Goal: Information Seeking & Learning: Learn about a topic

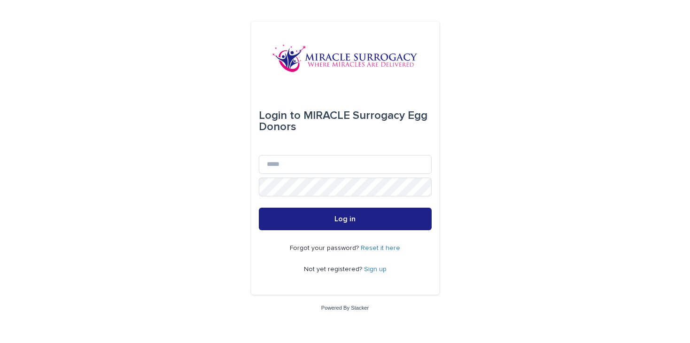
click at [375, 267] on link "Sign up" at bounding box center [375, 269] width 23 height 7
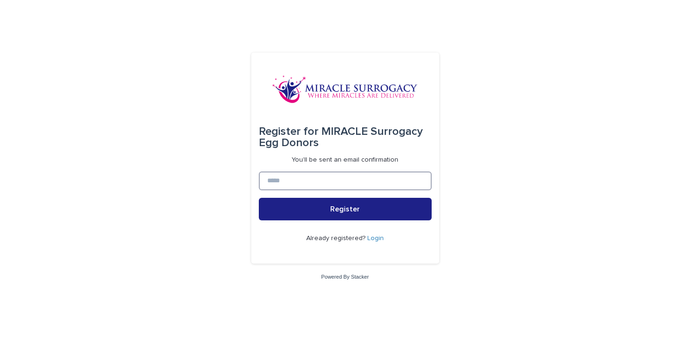
click at [313, 175] on input at bounding box center [345, 181] width 173 height 19
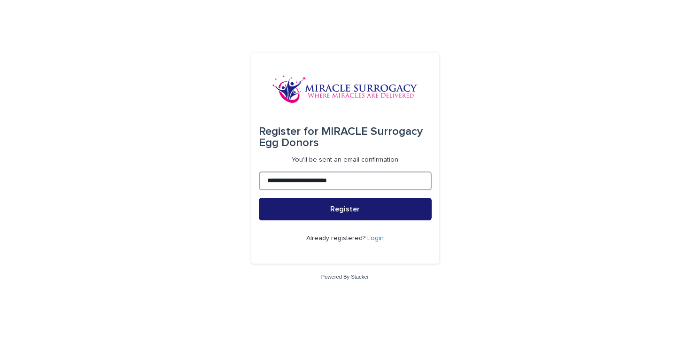
type input "**********"
click at [309, 203] on button "Register" at bounding box center [345, 209] width 173 height 23
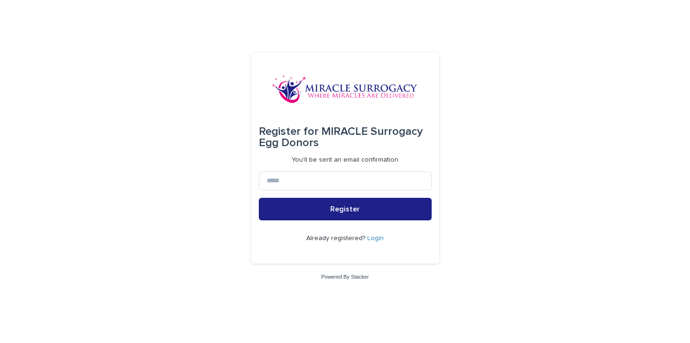
click at [370, 239] on link "Login" at bounding box center [376, 238] width 16 height 7
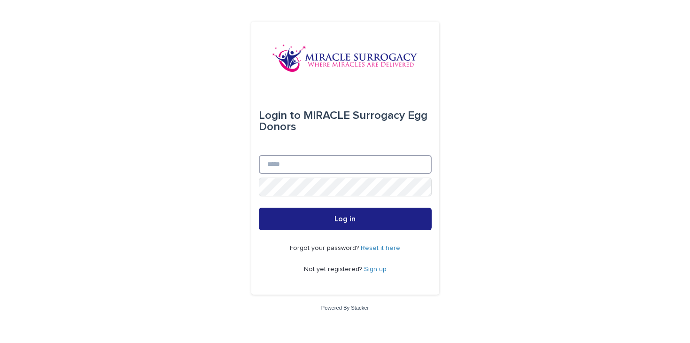
click at [283, 159] on input "Email" at bounding box center [345, 164] width 173 height 19
type input "**********"
click at [259, 208] on button "Log in" at bounding box center [345, 219] width 173 height 23
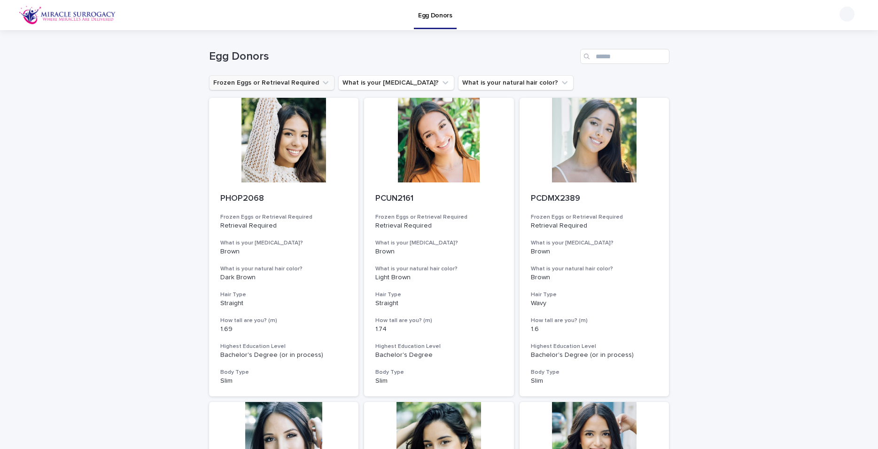
click at [321, 80] on icon "Frozen Eggs or Retrieval Required" at bounding box center [325, 82] width 9 height 9
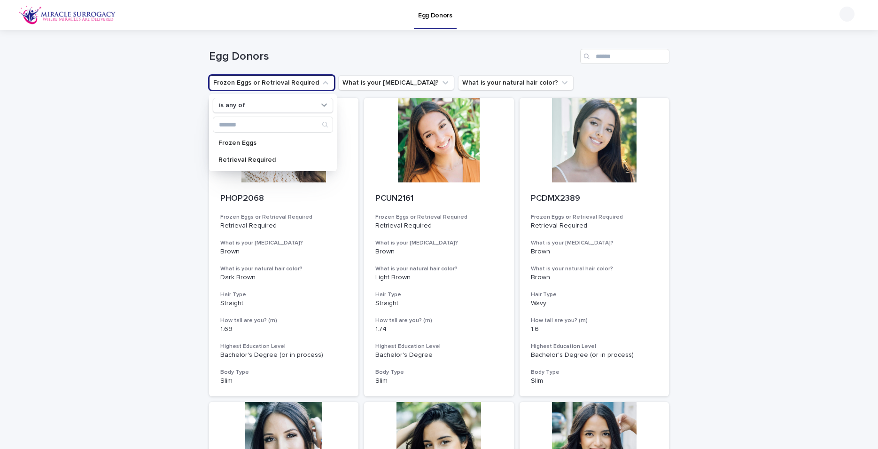
click at [321, 80] on icon "Frozen Eggs or Retrieval Required" at bounding box center [325, 82] width 9 height 9
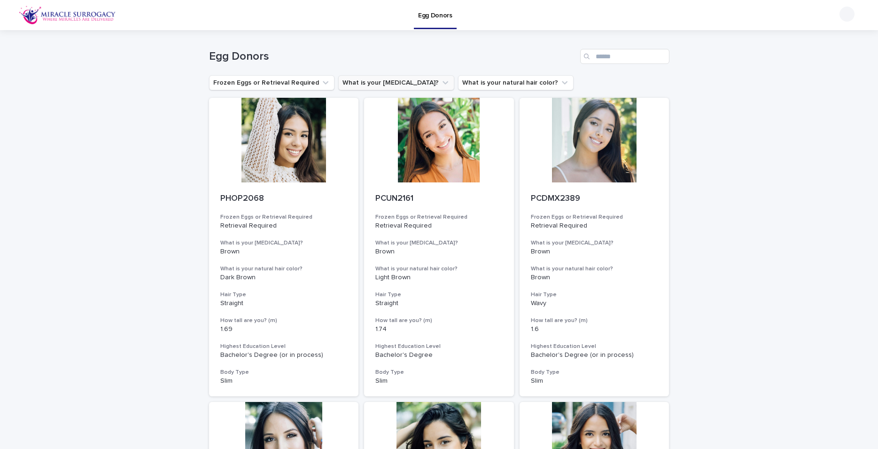
click at [441, 85] on icon "What is your eye color?" at bounding box center [445, 82] width 9 height 9
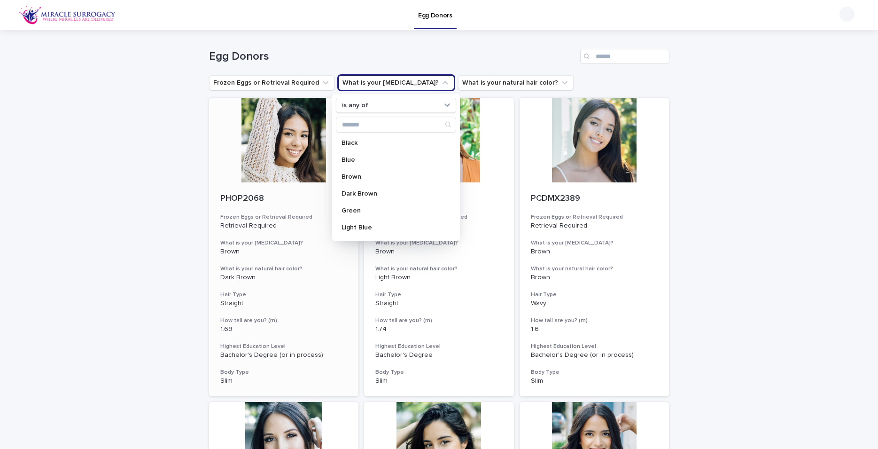
click at [238, 188] on div "PHOP2068 Frozen Eggs or Retrieval Required Retrieval Required What is your [MED…" at bounding box center [284, 289] width 150 height 214
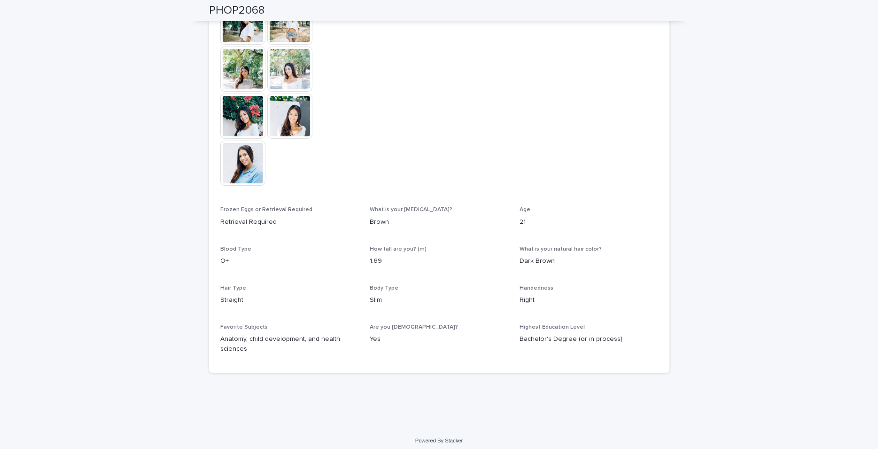
scroll to position [360, 0]
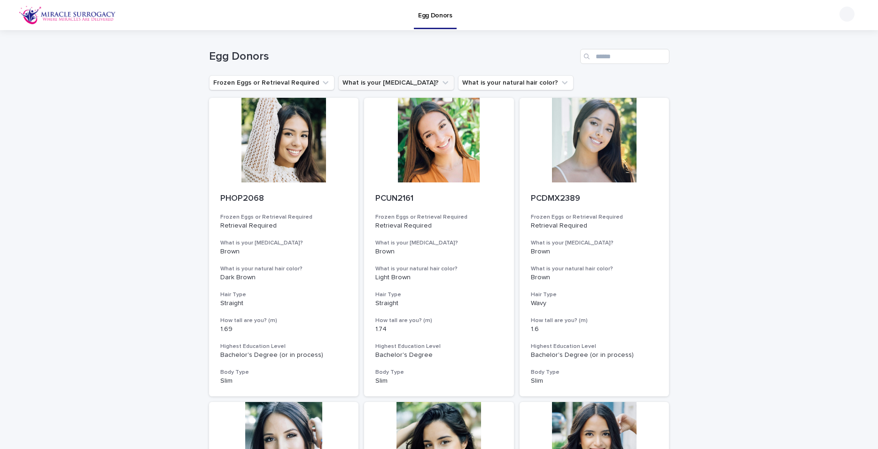
click at [441, 81] on icon "What is your eye color?" at bounding box center [445, 82] width 9 height 9
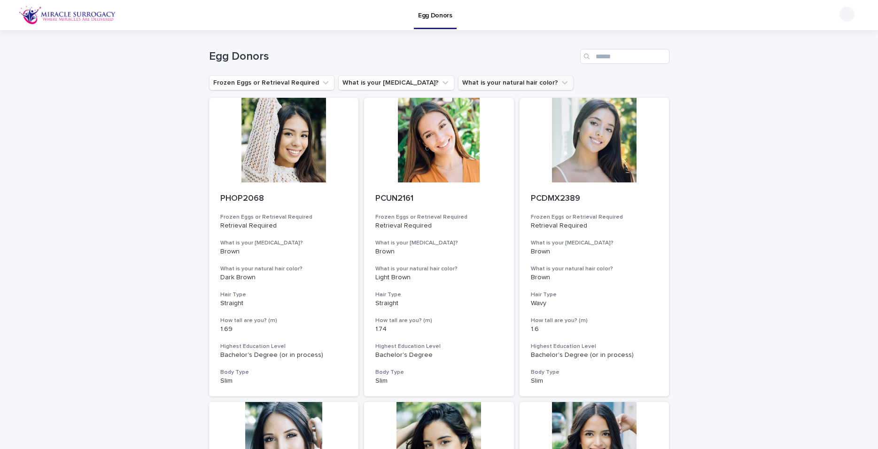
click at [517, 86] on button "What is your natural hair color?" at bounding box center [516, 82] width 116 height 15
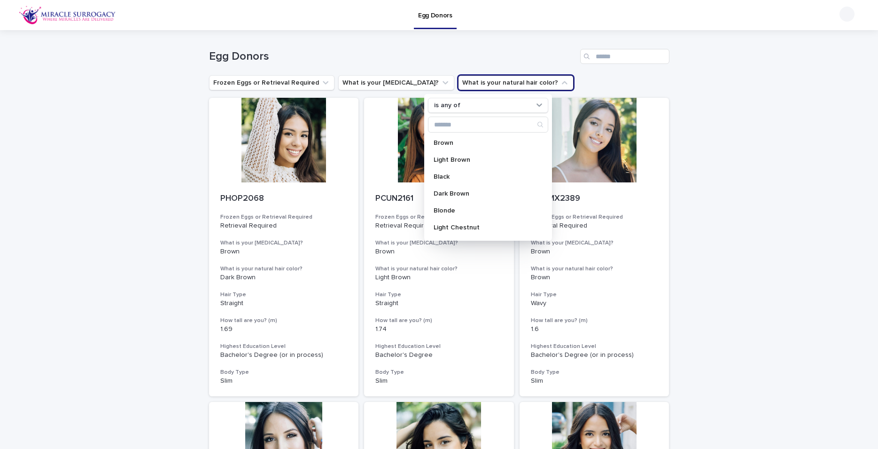
scroll to position [150, 0]
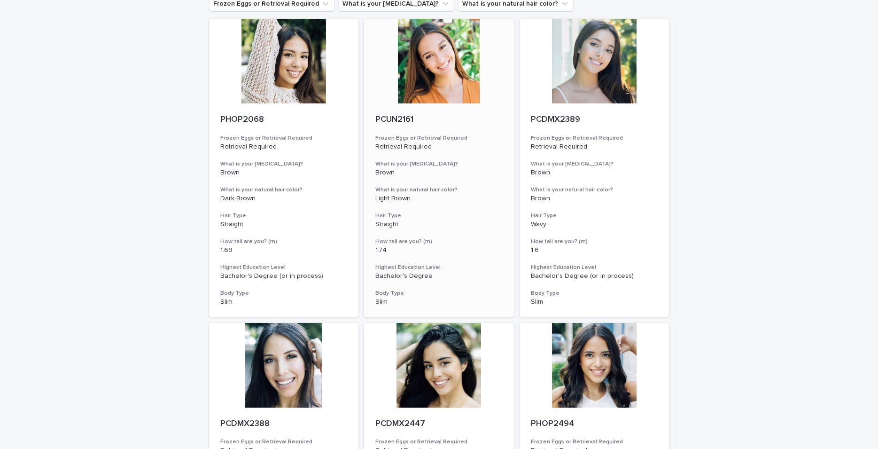
scroll to position [0, 0]
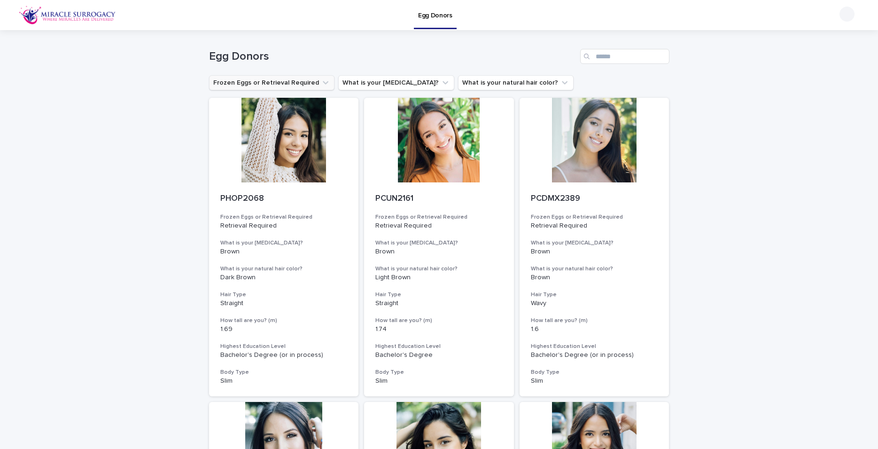
click at [321, 84] on icon "Frozen Eggs or Retrieval Required" at bounding box center [325, 82] width 9 height 9
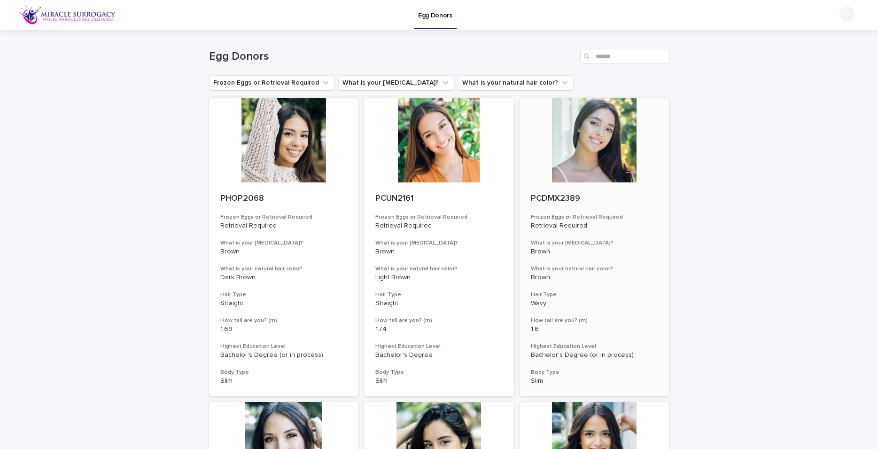
click at [611, 173] on div at bounding box center [595, 140] width 150 height 85
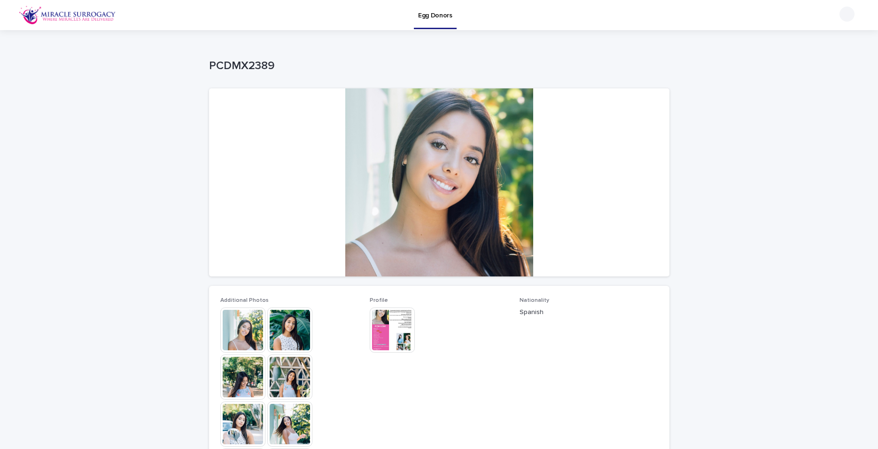
scroll to position [79, 0]
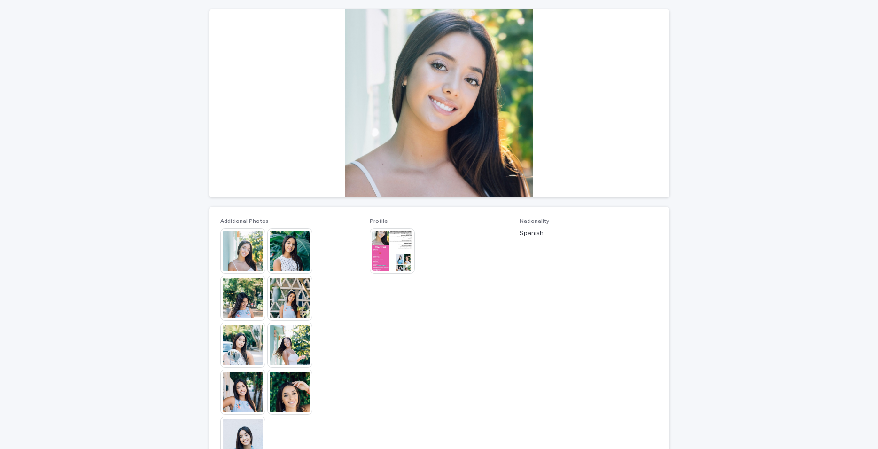
click at [246, 343] on img at bounding box center [242, 344] width 45 height 45
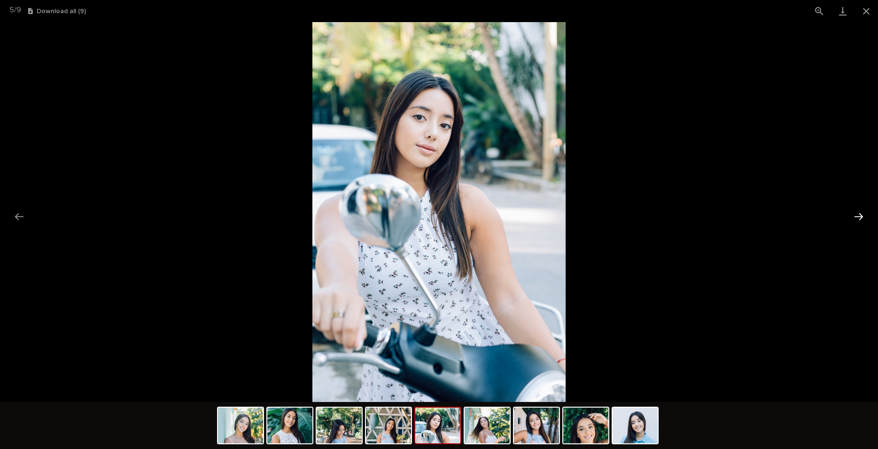
click at [690, 217] on button "Next slide" at bounding box center [859, 216] width 20 height 18
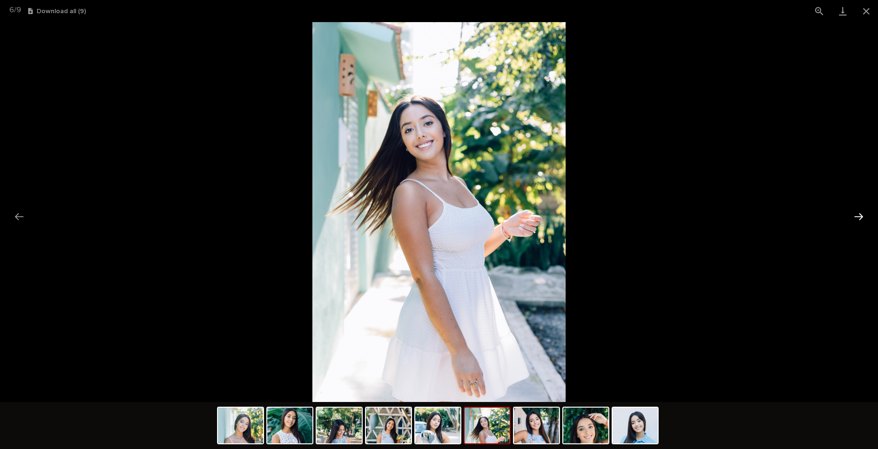
click at [690, 217] on button "Next slide" at bounding box center [859, 216] width 20 height 18
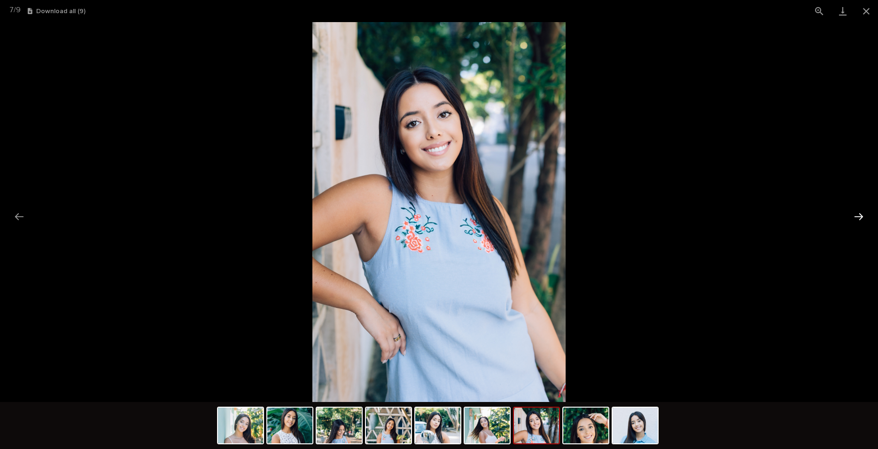
click at [690, 217] on button "Next slide" at bounding box center [859, 216] width 20 height 18
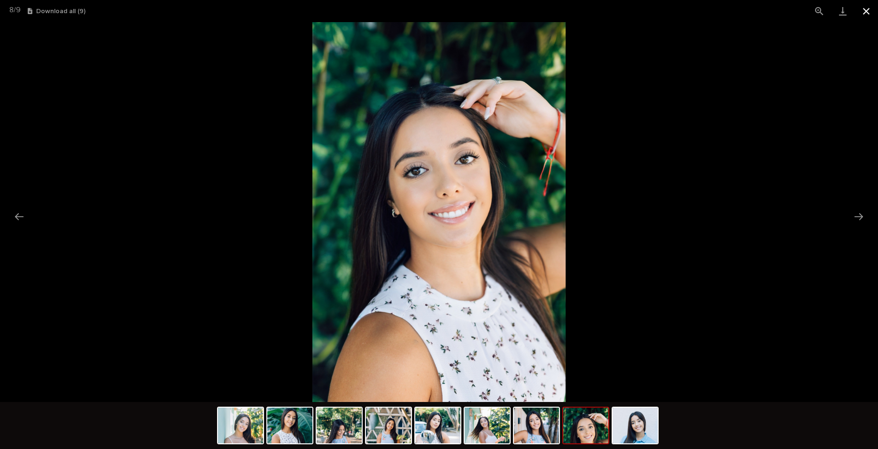
click at [690, 15] on button "Close gallery" at bounding box center [866, 11] width 23 height 22
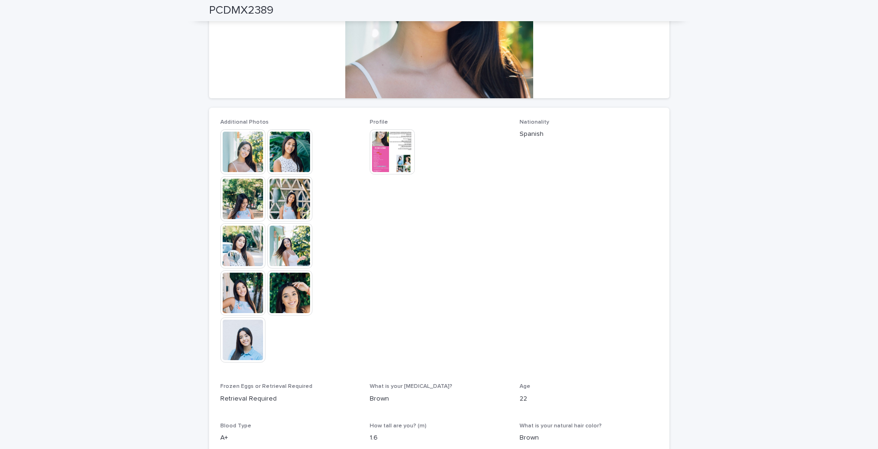
scroll to position [153, 0]
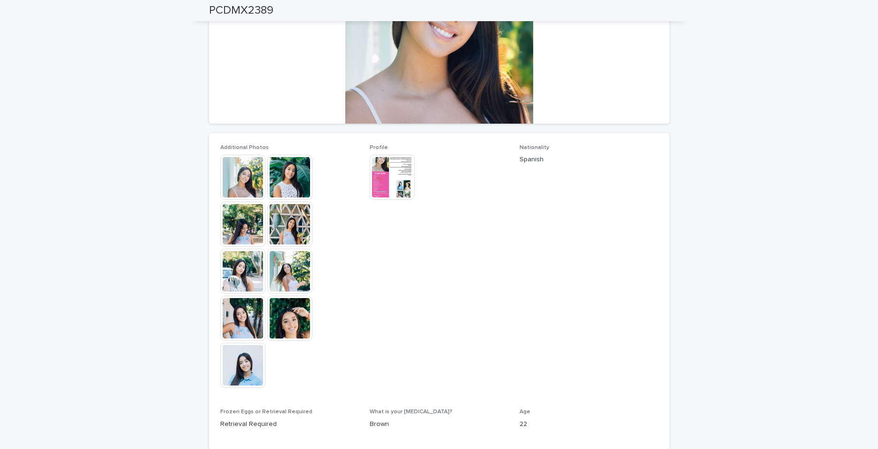
click at [240, 343] on img at bounding box center [242, 365] width 45 height 45
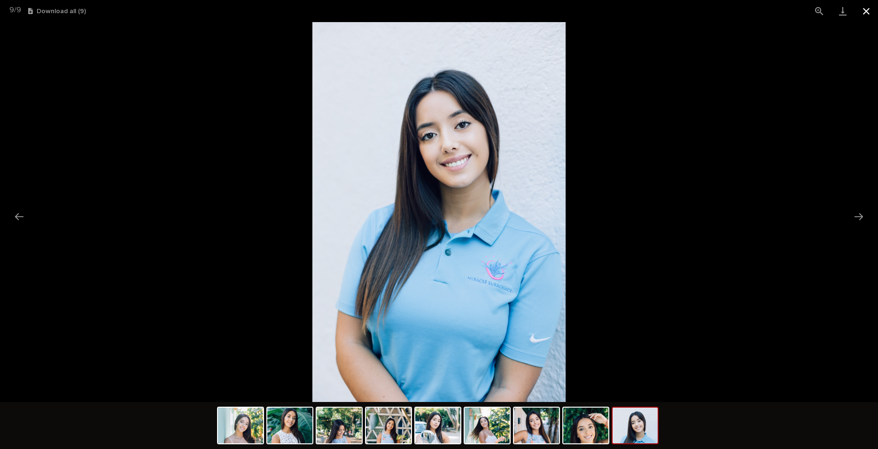
click at [690, 12] on button "Close gallery" at bounding box center [866, 11] width 23 height 22
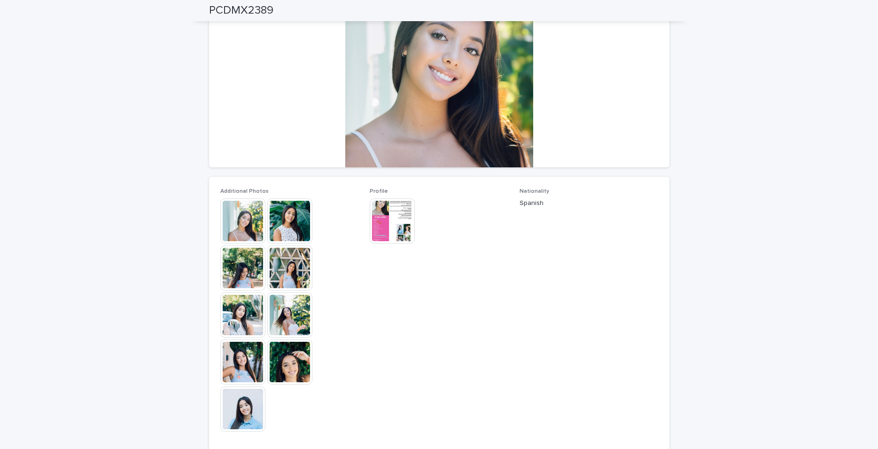
scroll to position [0, 0]
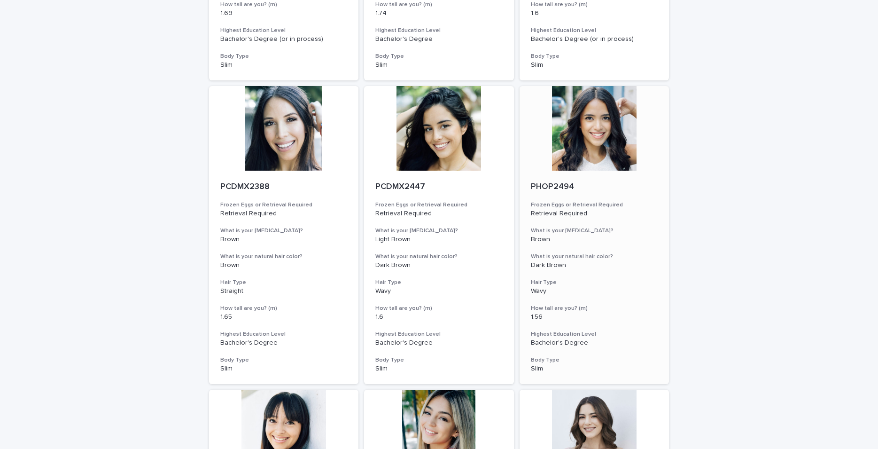
scroll to position [395, 0]
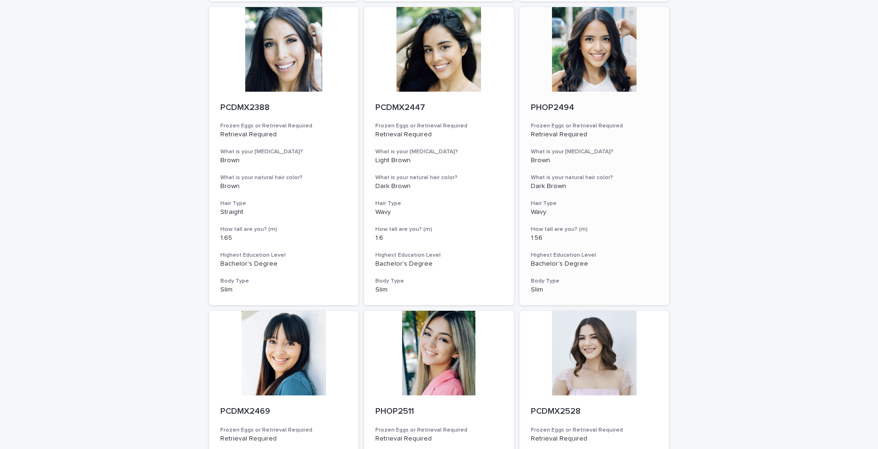
click at [596, 59] on div at bounding box center [595, 49] width 150 height 85
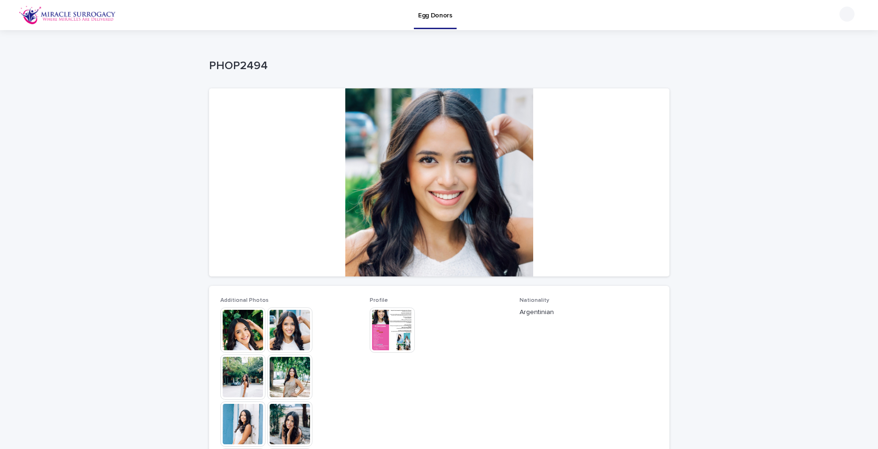
scroll to position [118, 0]
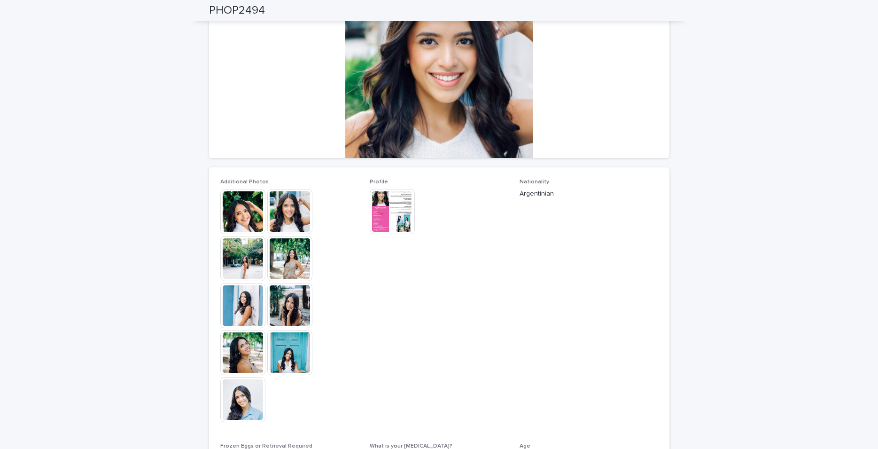
click at [237, 343] on img at bounding box center [242, 352] width 45 height 45
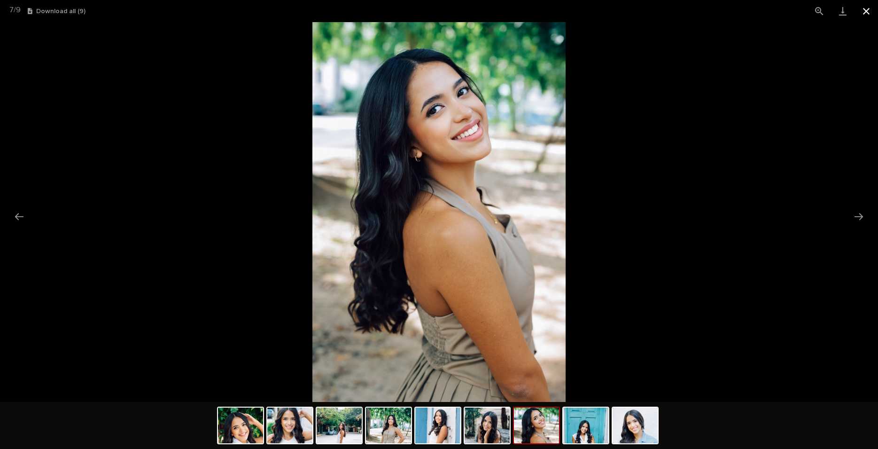
click at [690, 12] on button "Close gallery" at bounding box center [866, 11] width 23 height 22
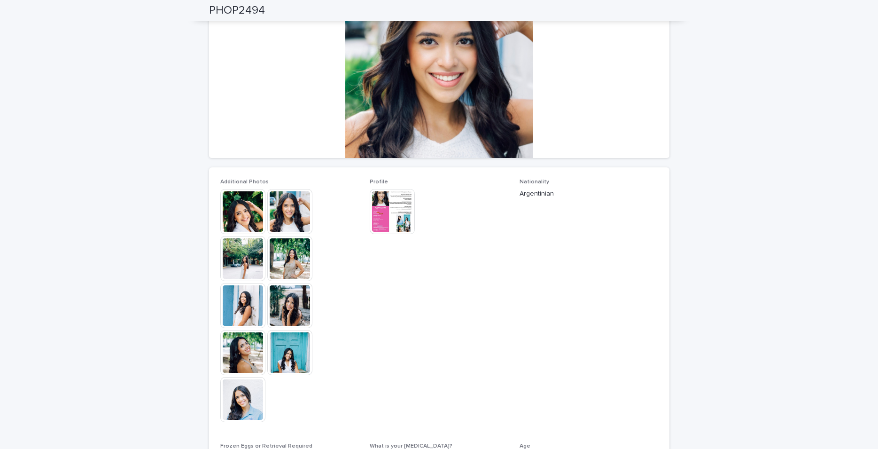
click at [286, 300] on img at bounding box center [289, 305] width 45 height 45
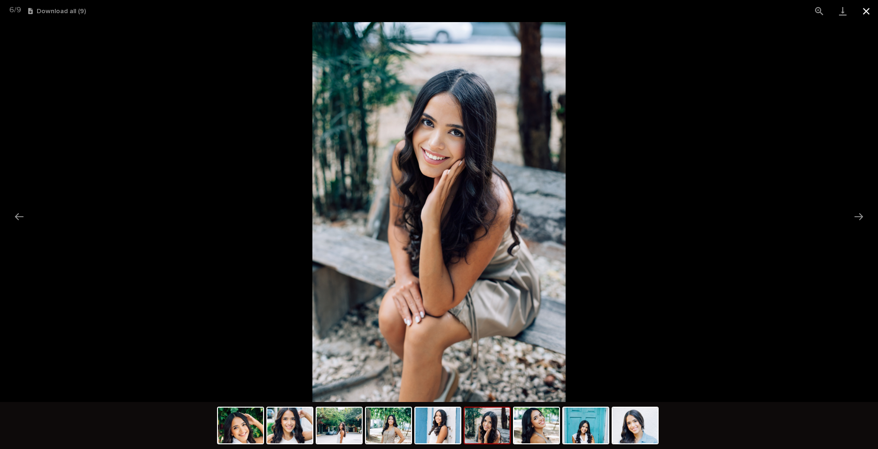
click at [690, 17] on button "Close gallery" at bounding box center [866, 11] width 23 height 22
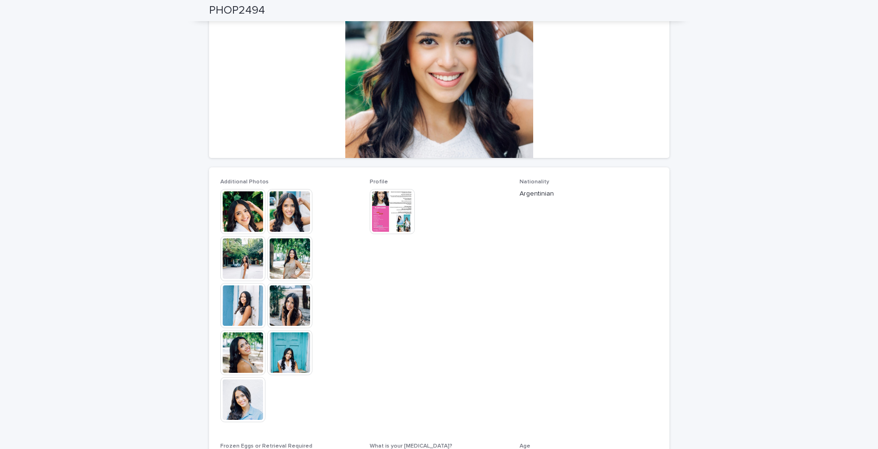
click at [396, 222] on img at bounding box center [392, 211] width 45 height 45
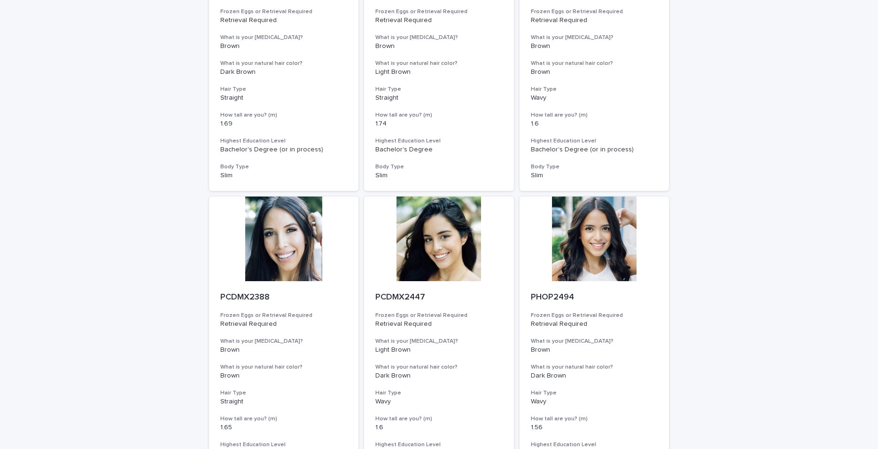
scroll to position [237, 0]
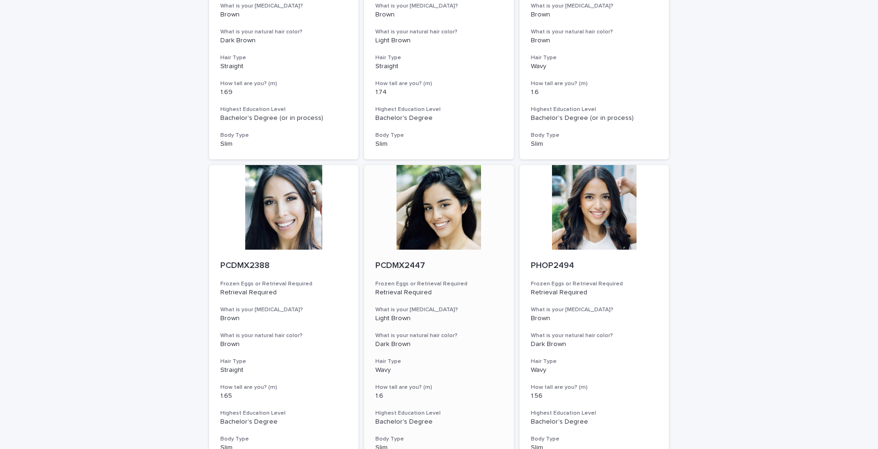
click at [414, 264] on p "PCDMX2447" at bounding box center [439, 266] width 127 height 10
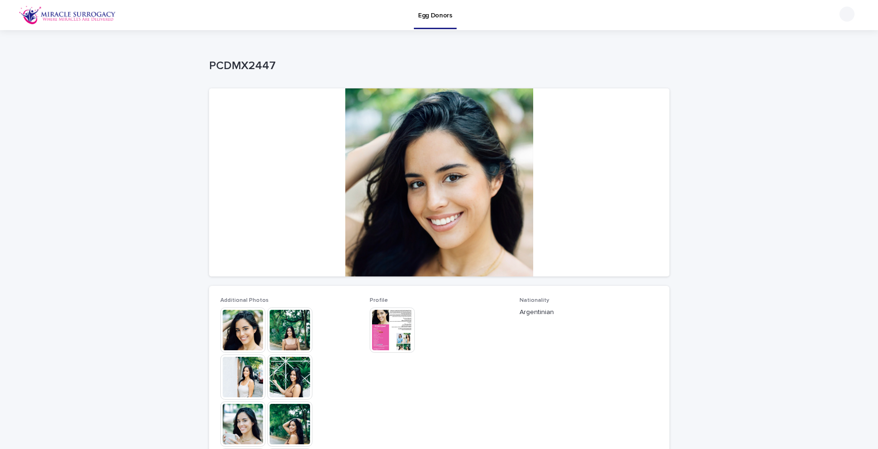
scroll to position [79, 0]
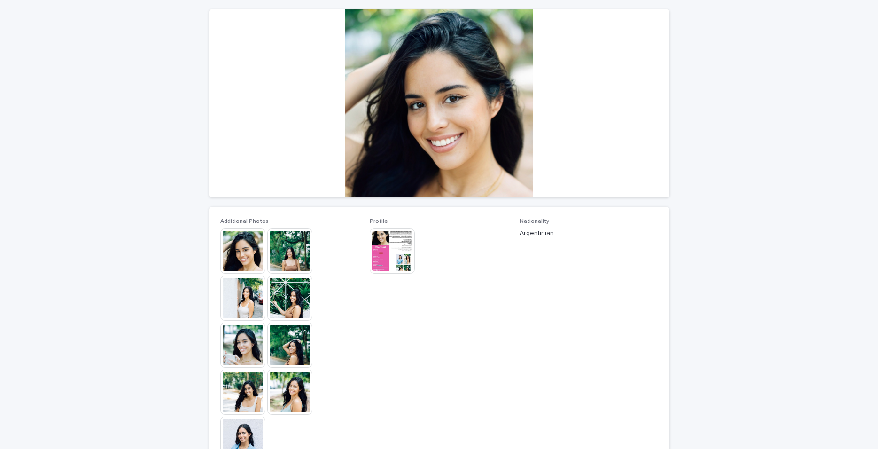
click at [249, 343] on img at bounding box center [242, 344] width 45 height 45
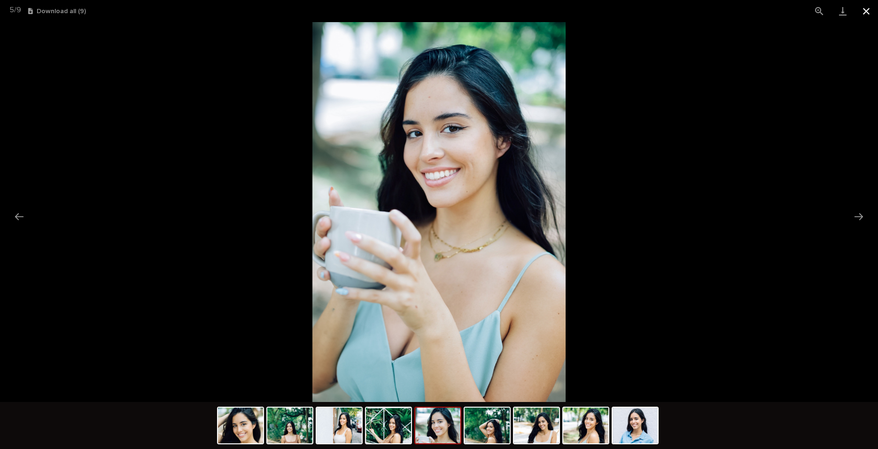
click at [690, 12] on button "Close gallery" at bounding box center [866, 11] width 23 height 22
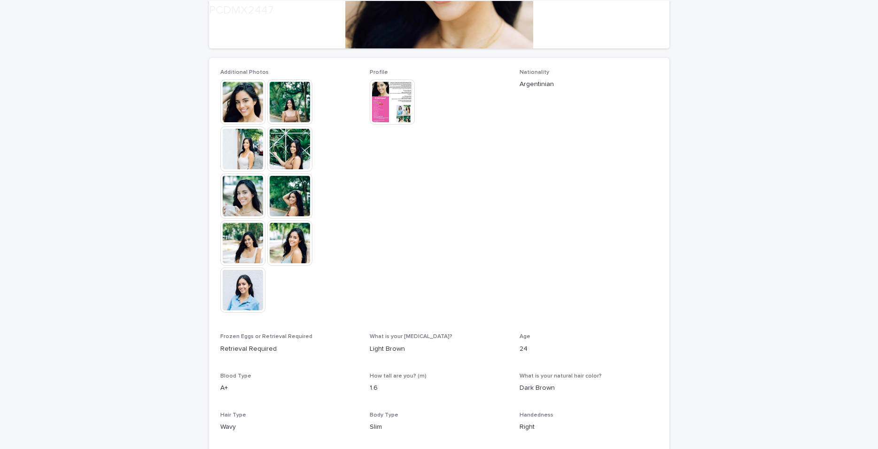
scroll to position [237, 0]
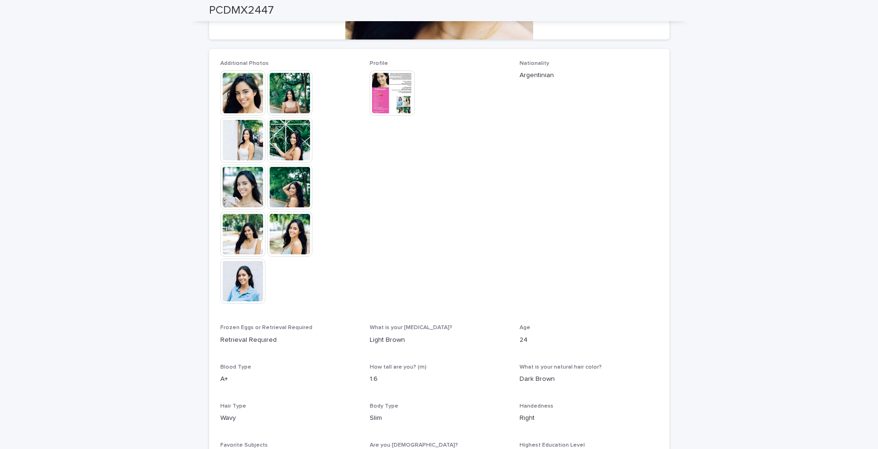
click at [398, 97] on img at bounding box center [392, 92] width 45 height 45
